Goal: Transaction & Acquisition: Purchase product/service

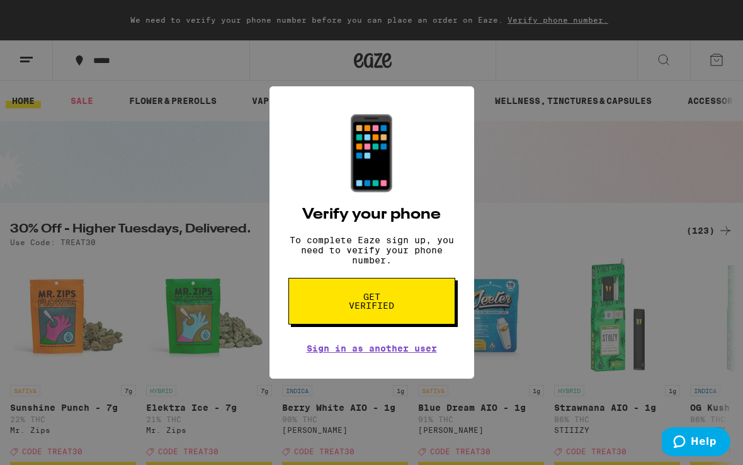
click at [486, 271] on div "📱 Verify your phone To complete Eaze sign up, you need to verify your phone num…" at bounding box center [371, 232] width 743 height 465
click at [367, 353] on link "Sign in as another user" at bounding box center [372, 348] width 130 height 10
